Goal: Information Seeking & Learning: Check status

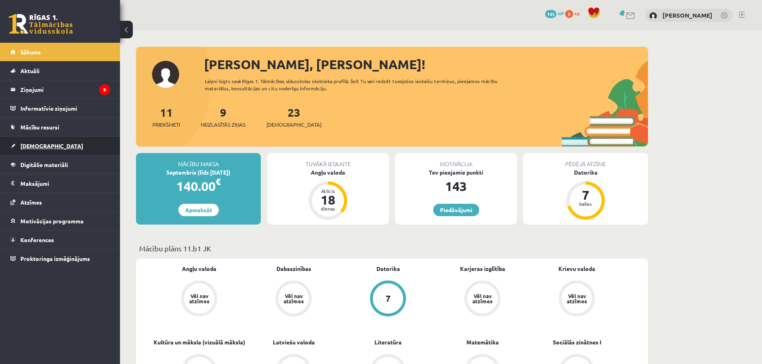
click at [39, 146] on span "[DEMOGRAPHIC_DATA]" at bounding box center [51, 145] width 63 height 7
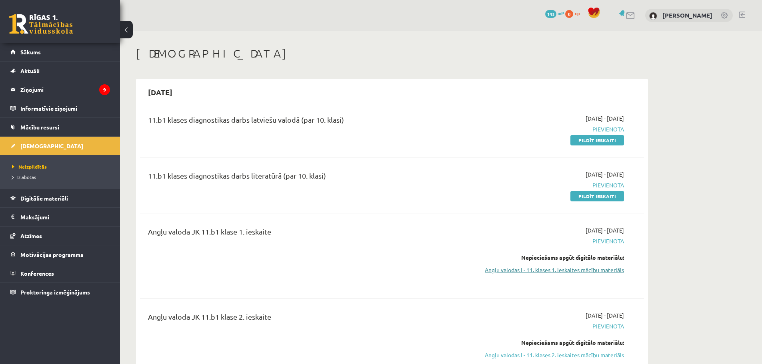
click at [550, 269] on link "Angļu valodas I - 11. klases 1. ieskaites mācību materiāls" at bounding box center [548, 270] width 151 height 8
click at [58, 204] on link "Digitālie materiāli" at bounding box center [60, 198] width 100 height 18
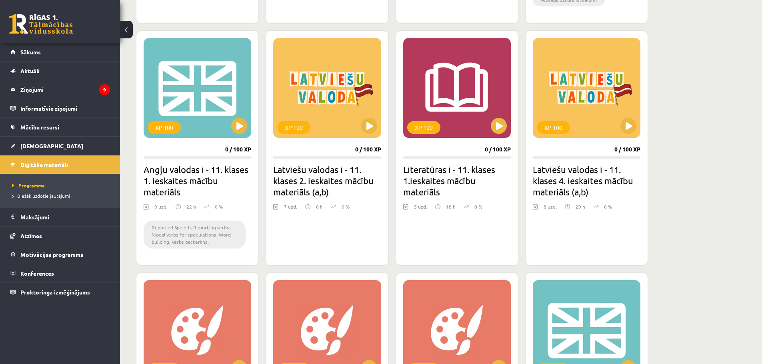
scroll to position [720, 0]
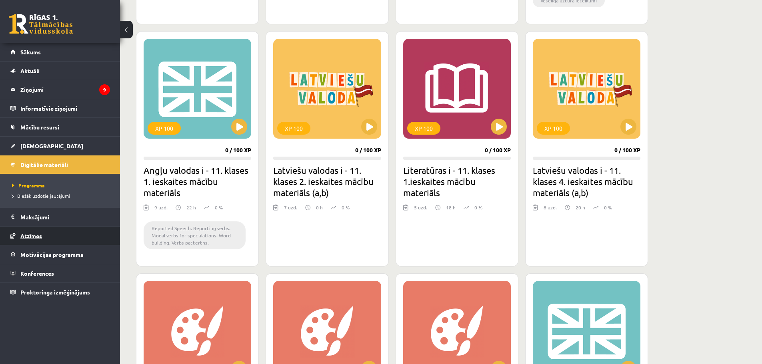
click at [39, 230] on link "Atzīmes" at bounding box center [60, 236] width 100 height 18
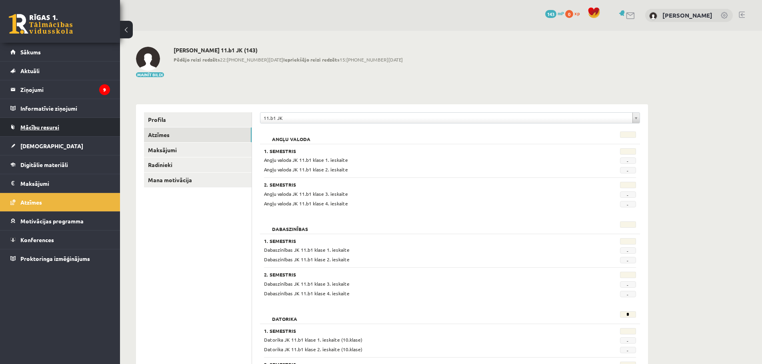
click at [50, 124] on link "Mācību resursi" at bounding box center [60, 127] width 100 height 18
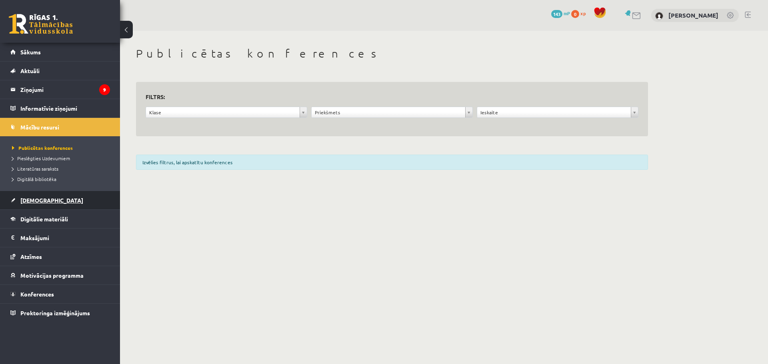
click at [52, 196] on link "[DEMOGRAPHIC_DATA]" at bounding box center [60, 200] width 100 height 18
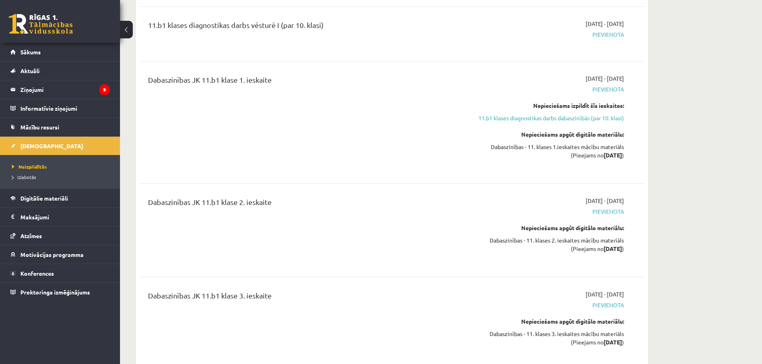
scroll to position [1679, 0]
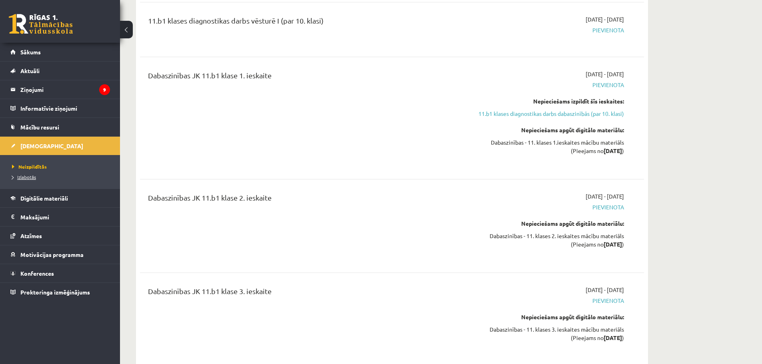
click at [23, 175] on span "Izlabotās" at bounding box center [24, 177] width 24 height 6
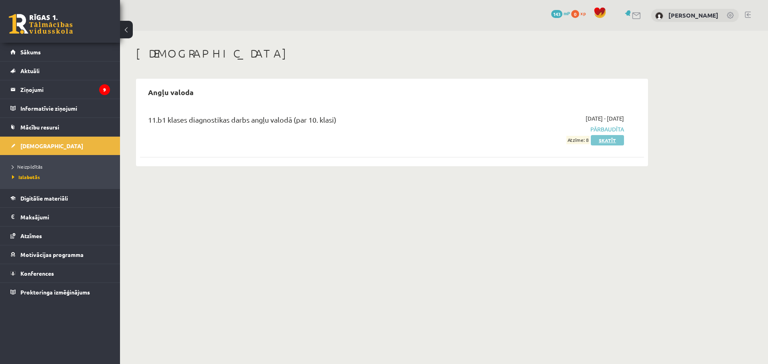
click at [614, 142] on link "Skatīt" at bounding box center [607, 140] width 33 height 10
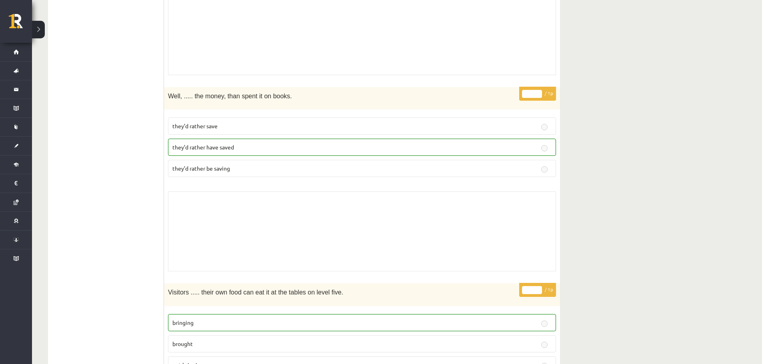
scroll to position [2799, 0]
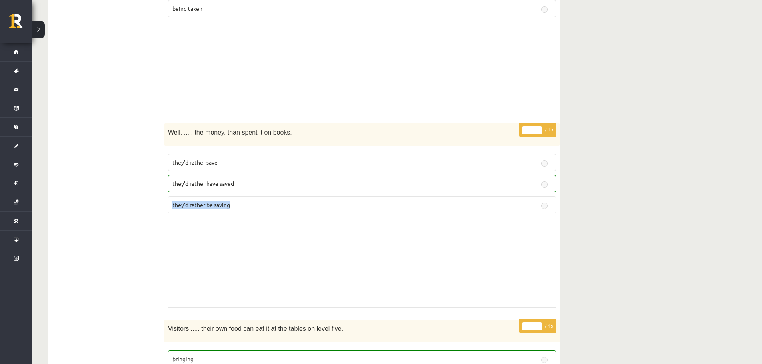
drag, startPoint x: 761, startPoint y: 262, endPoint x: 749, endPoint y: 171, distance: 92.3
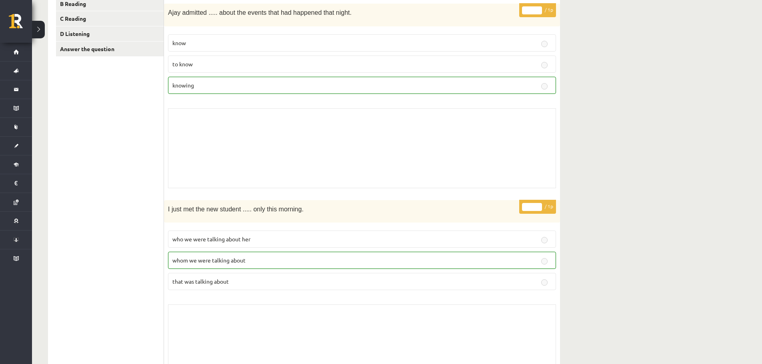
scroll to position [0, 0]
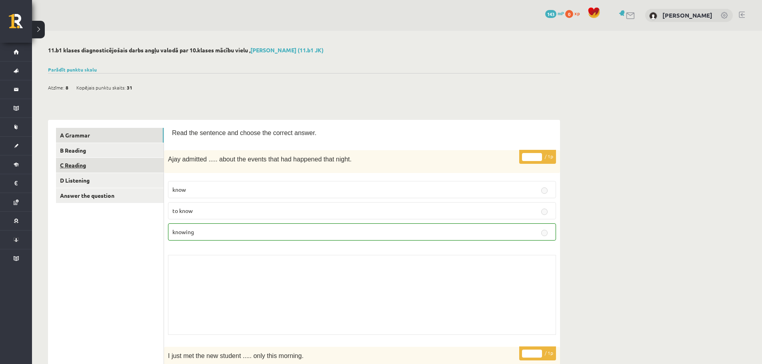
click at [99, 163] on link "C Reading" at bounding box center [110, 165] width 108 height 15
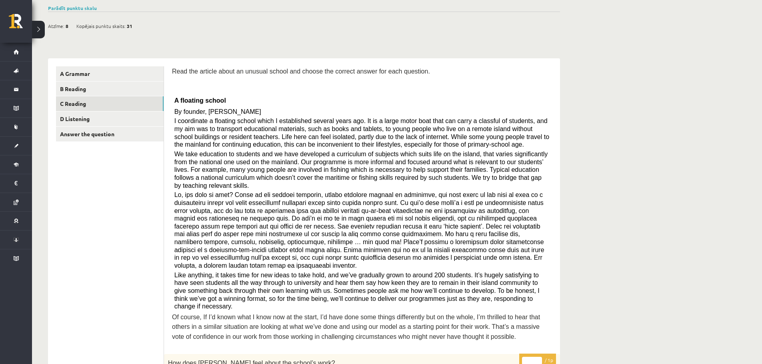
scroll to position [59, 0]
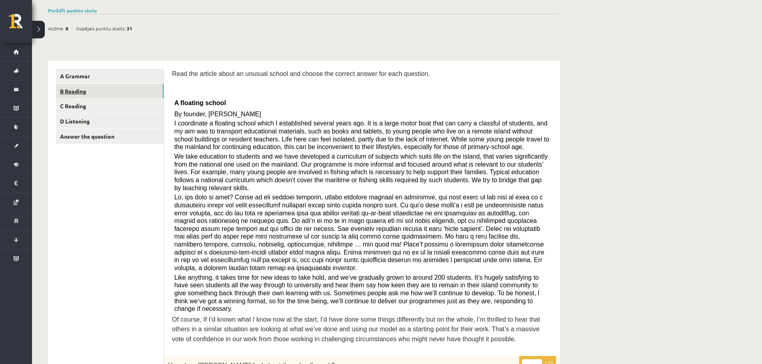
click at [95, 96] on link "B Reading" at bounding box center [110, 91] width 108 height 15
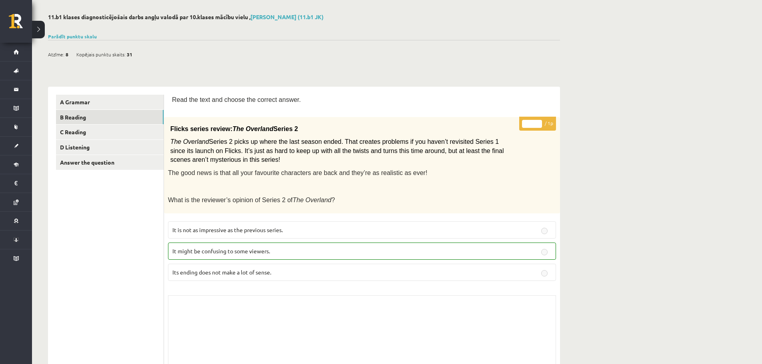
scroll to position [0, 0]
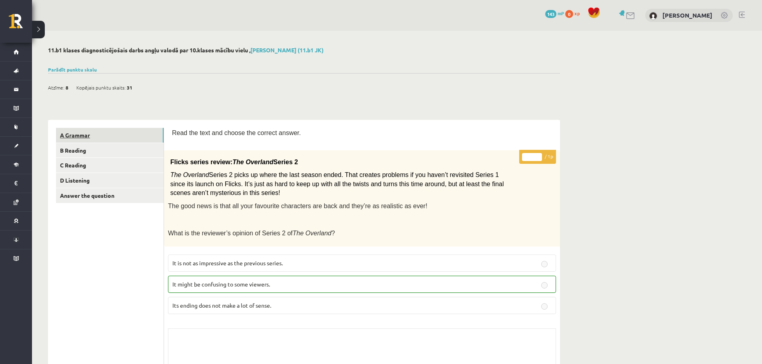
click at [76, 138] on link "A Grammar" at bounding box center [110, 135] width 108 height 15
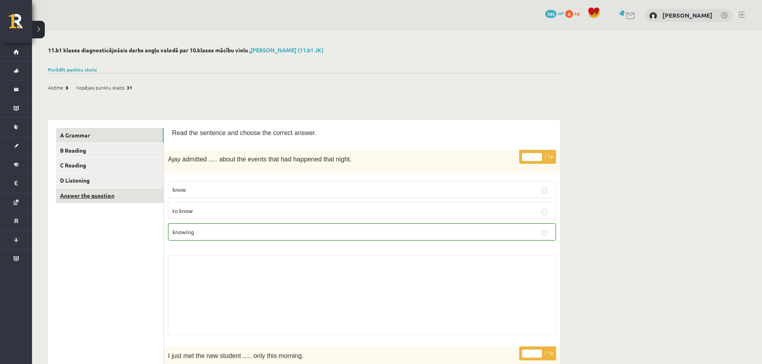
click at [78, 190] on link "Answer the question" at bounding box center [110, 195] width 108 height 15
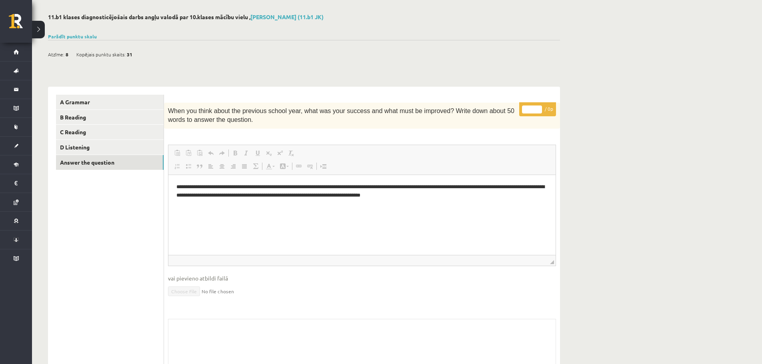
scroll to position [16, 0]
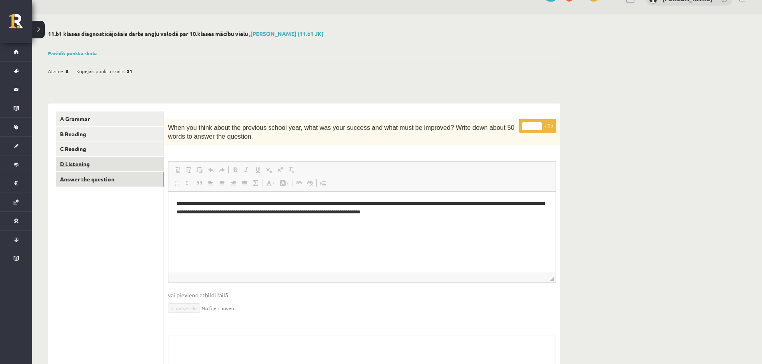
click at [89, 158] on link "D Listening" at bounding box center [110, 164] width 108 height 15
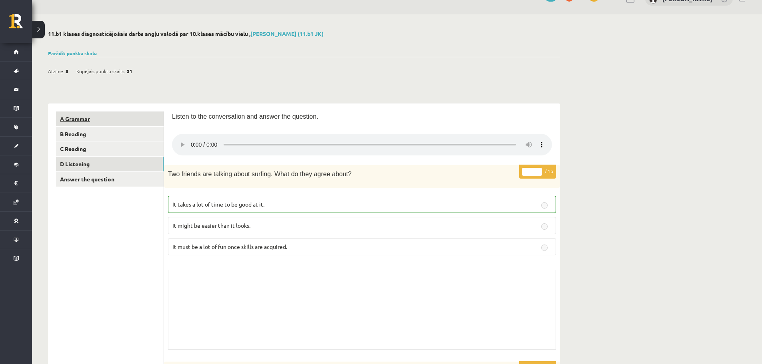
click at [100, 120] on link "A Grammar" at bounding box center [110, 119] width 108 height 15
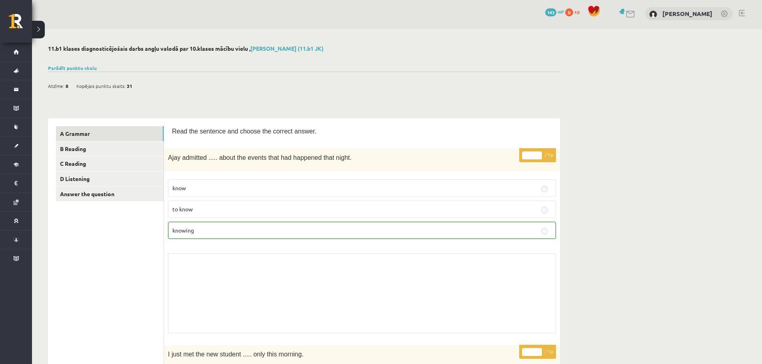
scroll to position [0, 0]
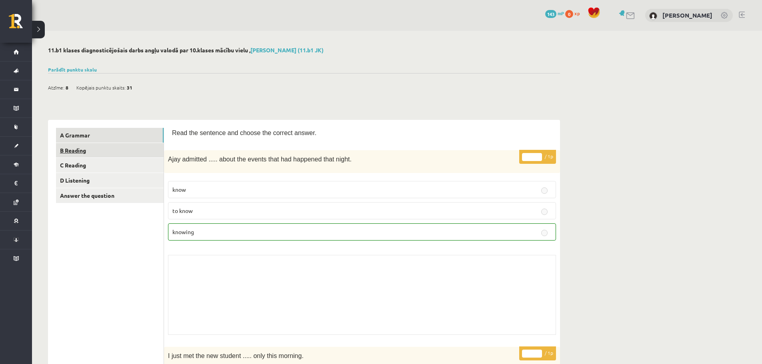
click at [104, 151] on link "B Reading" at bounding box center [110, 150] width 108 height 15
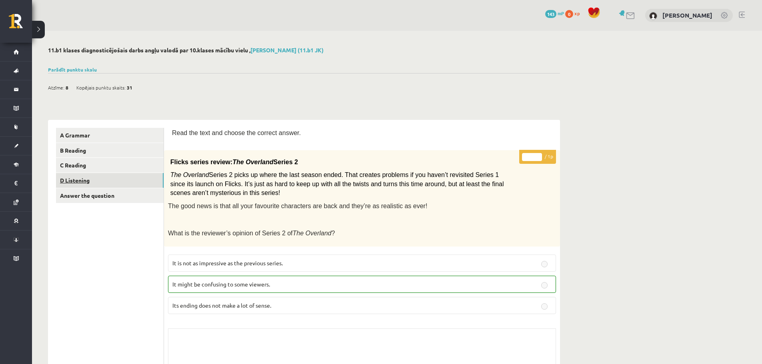
click at [124, 179] on link "D Listening" at bounding box center [110, 180] width 108 height 15
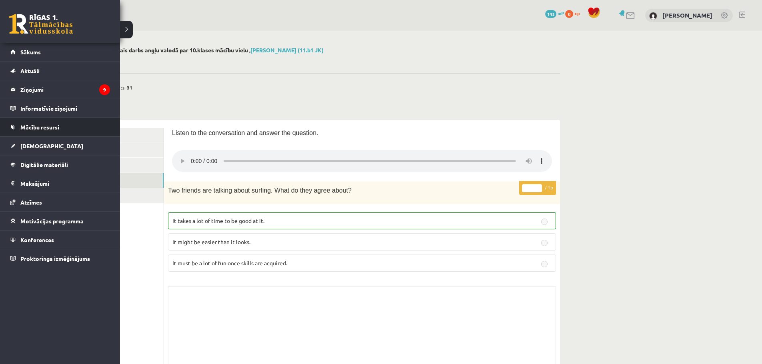
click at [30, 126] on span "Mācību resursi" at bounding box center [39, 127] width 39 height 7
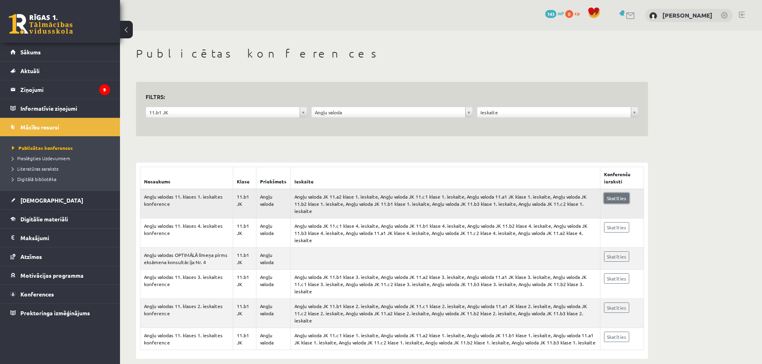
click at [615, 194] on link "Skatīties" at bounding box center [616, 198] width 25 height 10
click at [29, 205] on link "[DEMOGRAPHIC_DATA]" at bounding box center [60, 200] width 100 height 18
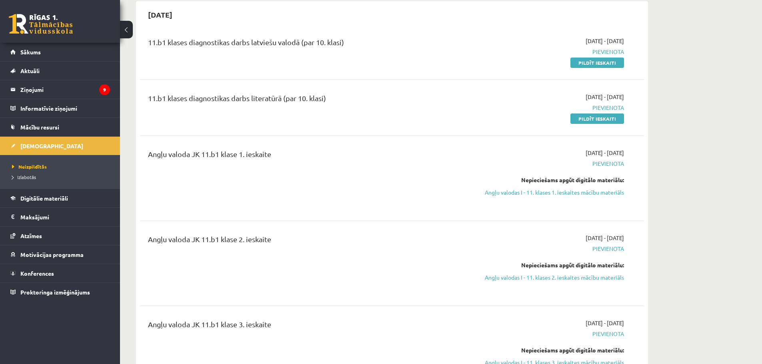
scroll to position [80, 0]
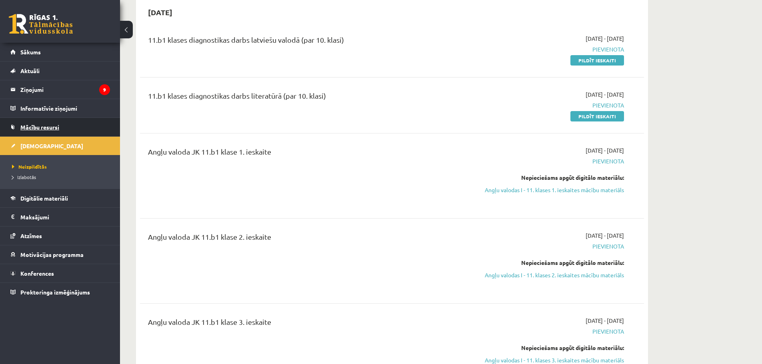
click at [44, 130] on span "Mācību resursi" at bounding box center [39, 127] width 39 height 7
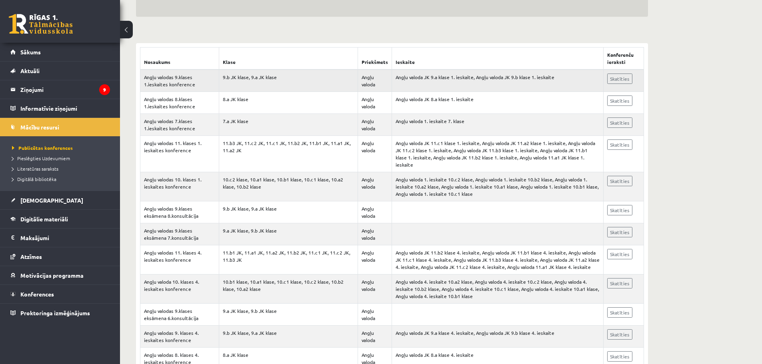
scroll to position [120, 0]
click at [45, 158] on span "Pieslēgties Uzdevumiem" at bounding box center [41, 158] width 58 height 6
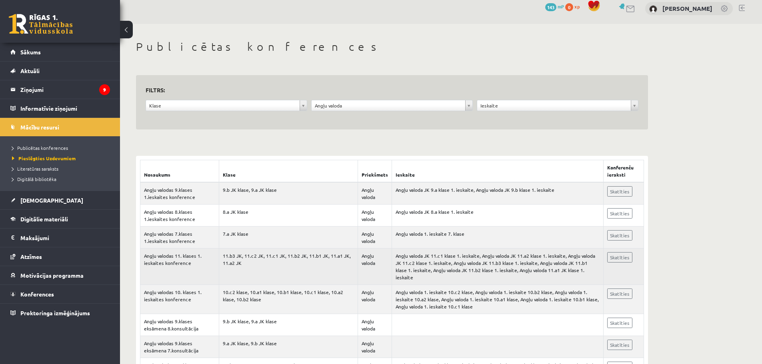
scroll to position [0, 0]
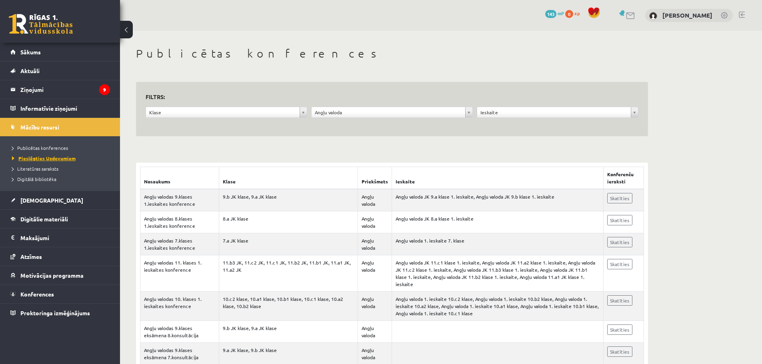
click at [58, 158] on span "Pieslēgties Uzdevumiem" at bounding box center [44, 158] width 64 height 6
